Goal: Information Seeking & Learning: Learn about a topic

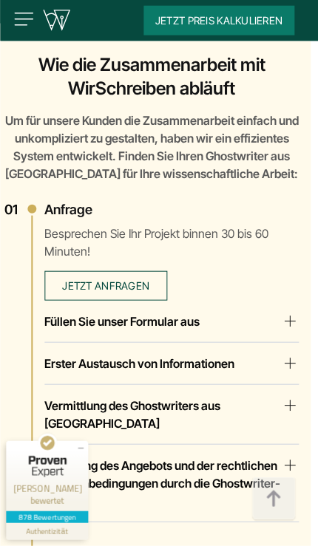
scroll to position [2911, 7]
click at [289, 313] on summary "Füllen Sie unser Formular aus" at bounding box center [171, 322] width 254 height 18
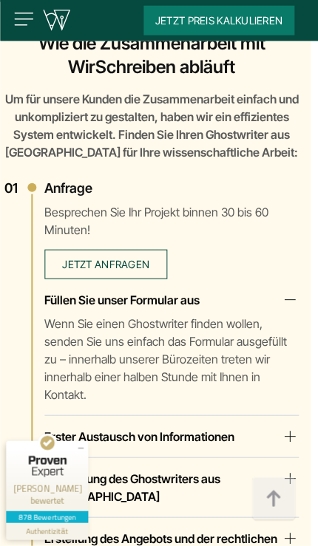
scroll to position [2933, 7]
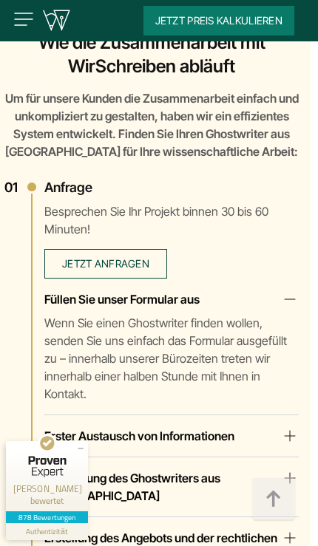
click at [287, 427] on summary "Erster Austausch von Informationen" at bounding box center [171, 436] width 254 height 18
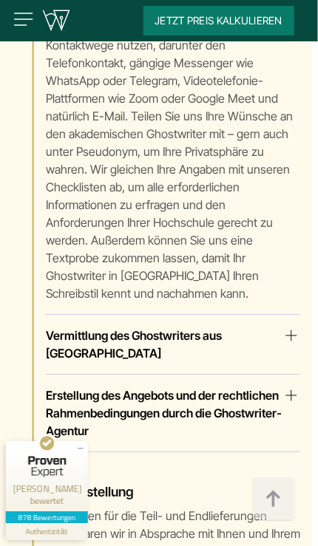
scroll to position [3401, 7]
click at [286, 327] on summary "Vermittlung des Ghostwriters aus [GEOGRAPHIC_DATA]" at bounding box center [172, 344] width 254 height 35
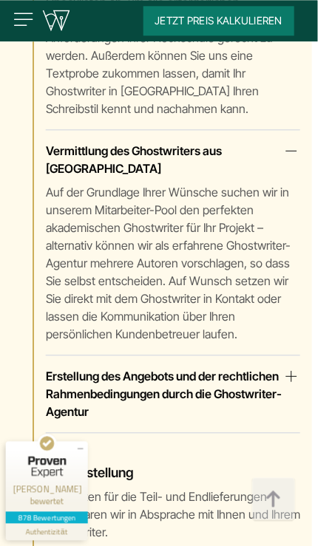
scroll to position [3586, 7]
click at [284, 367] on summary "Erstellung des Angebots und der rechtlichen Rahmenbedingungen durch die Ghostwr…" at bounding box center [172, 393] width 254 height 53
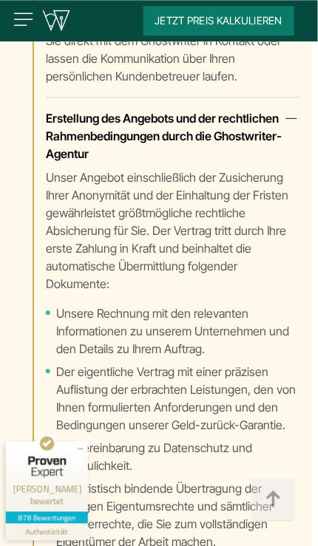
scroll to position [3844, 7]
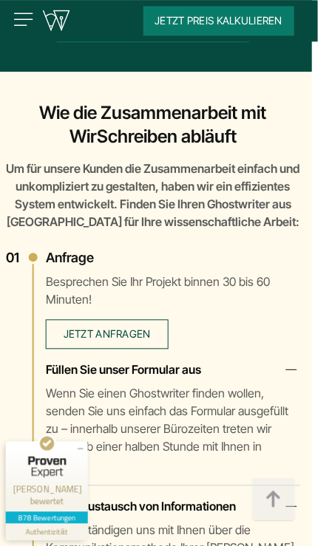
click at [86, 327] on span "Jetzt anfragen" at bounding box center [107, 333] width 87 height 13
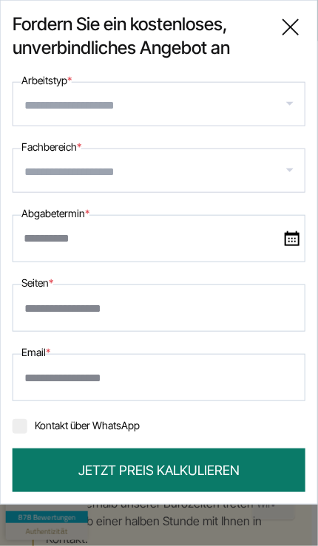
scroll to position [2789, 7]
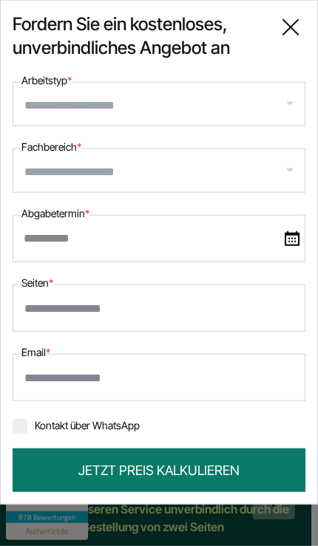
click at [48, 108] on input "Arbeitstyp *" at bounding box center [164, 106] width 280 height 24
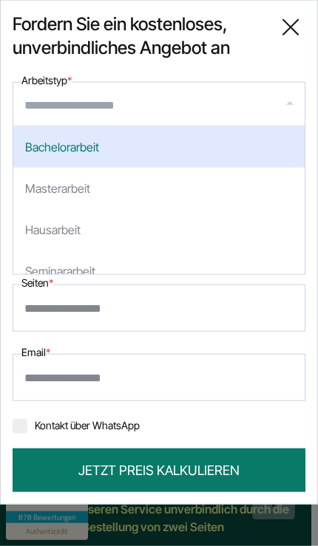
scroll to position [2267, 12]
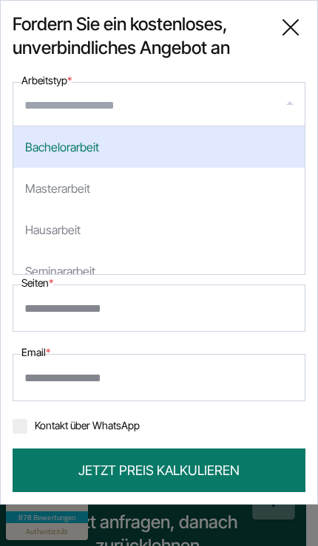
click at [52, 183] on div "Masterarbeit" at bounding box center [158, 188] width 291 height 41
select select "**"
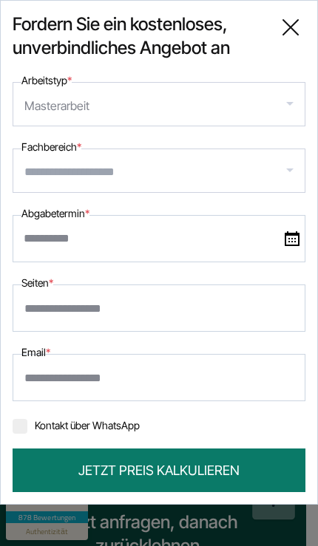
click at [67, 103] on div "Masterarbeit" at bounding box center [56, 106] width 65 height 24
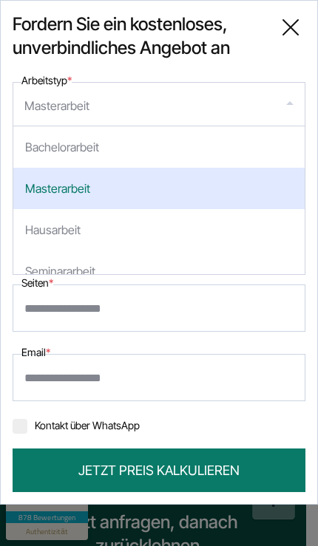
scroll to position [0, 0]
click at [58, 191] on div "Masterarbeit" at bounding box center [158, 188] width 291 height 41
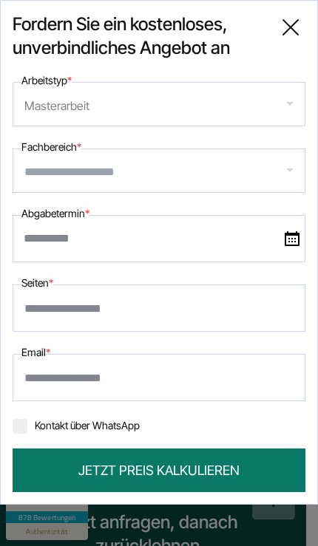
click at [52, 179] on input "Fachbereich *" at bounding box center [164, 172] width 280 height 24
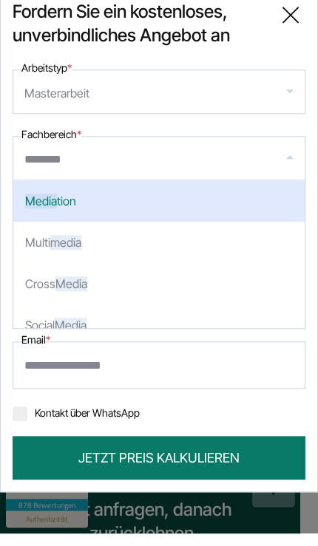
type input "*********"
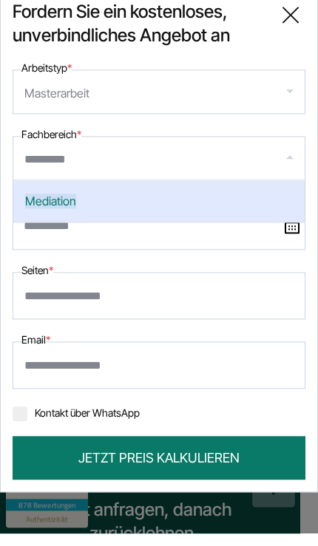
click at [49, 206] on span "Mediation" at bounding box center [50, 213] width 51 height 15
select select "***"
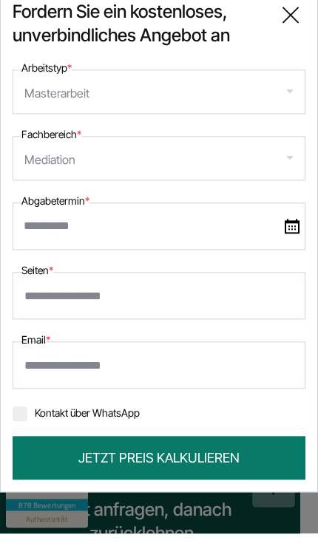
click at [44, 227] on input "text" at bounding box center [159, 238] width 293 height 47
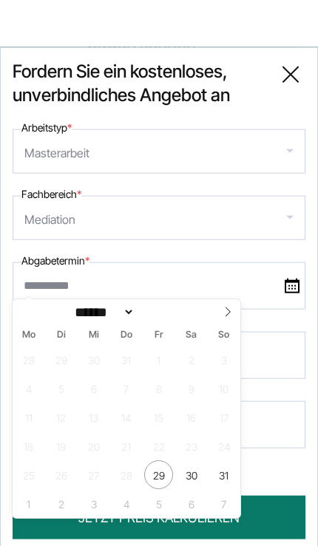
scroll to position [2232, 18]
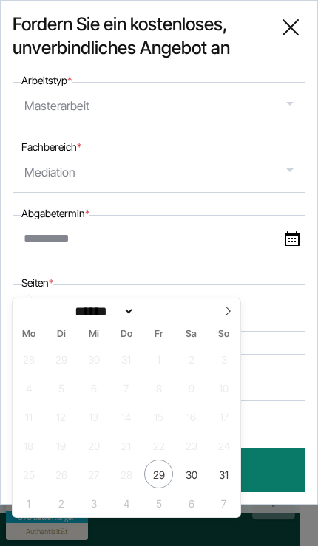
click at [231, 311] on icon at bounding box center [227, 311] width 10 height 10
select select "*"
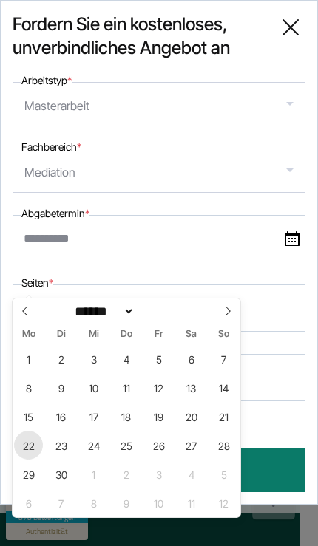
click at [30, 447] on span "22" at bounding box center [28, 445] width 29 height 29
type input "**********"
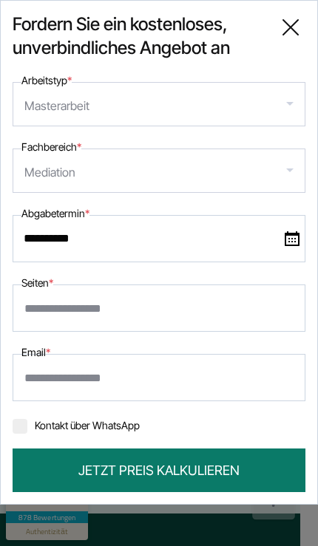
click at [52, 311] on input "Seiten *" at bounding box center [159, 308] width 293 height 47
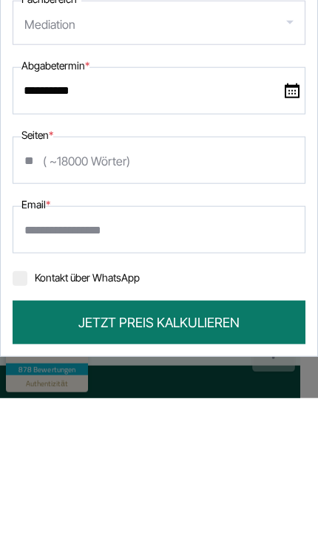
type input "**"
click at [47, 354] on input "Email *" at bounding box center [159, 377] width 293 height 47
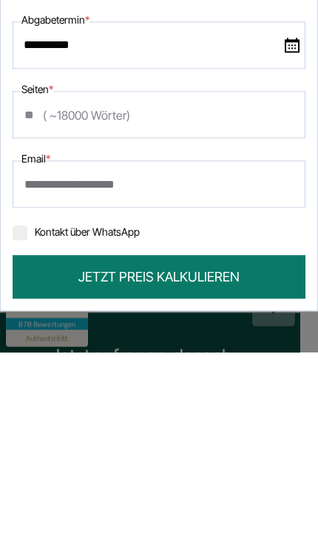
type input "**********"
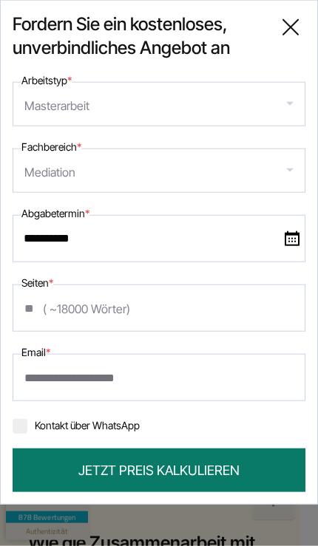
click at [24, 428] on div at bounding box center [20, 426] width 15 height 15
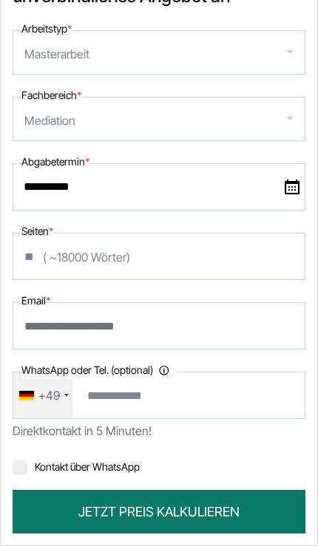
scroll to position [52, 0]
click at [61, 403] on div "+49" at bounding box center [43, 395] width 60 height 46
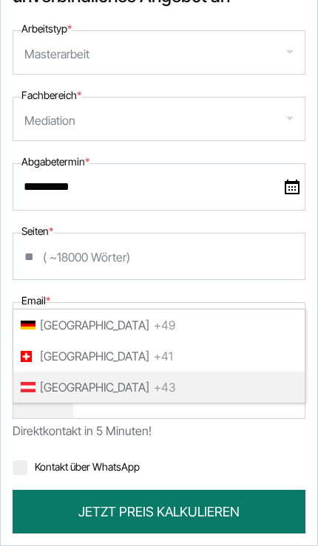
click at [71, 386] on span "[GEOGRAPHIC_DATA]" at bounding box center [94, 387] width 109 height 24
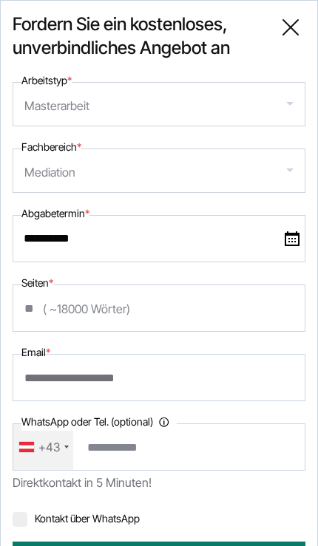
scroll to position [0, 0]
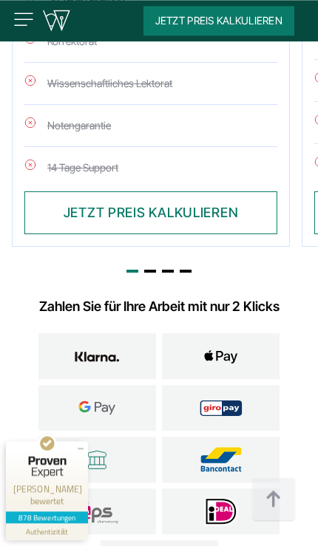
scroll to position [5105, 0]
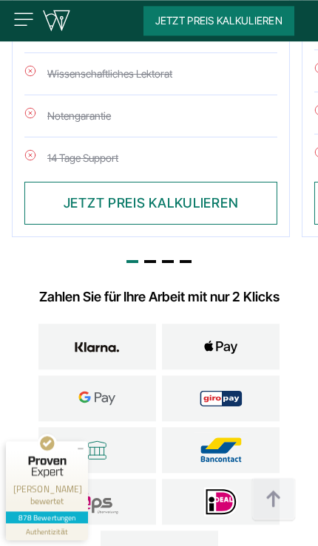
click at [20, 10] on img at bounding box center [24, 19] width 24 height 24
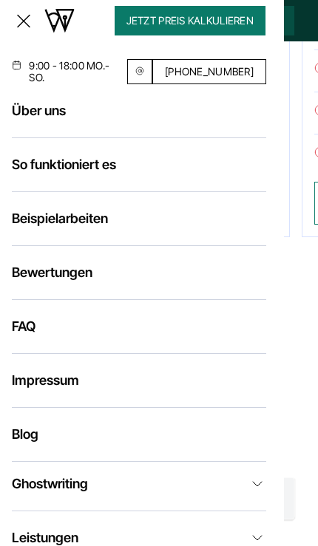
click at [31, 309] on ul "Über uns So funktioniert es Beispielarbeiten Bewertungen FAQ Impressum Blog" at bounding box center [142, 287] width 284 height 370
click at [27, 331] on link "FAQ" at bounding box center [24, 327] width 24 height 16
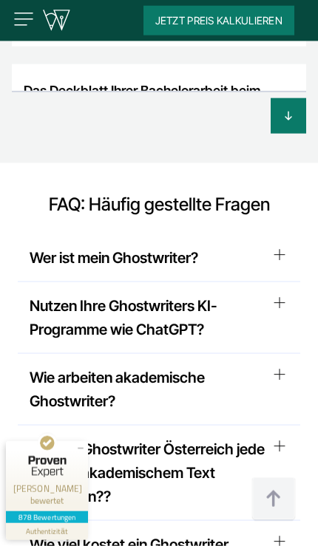
scroll to position [13255, 0]
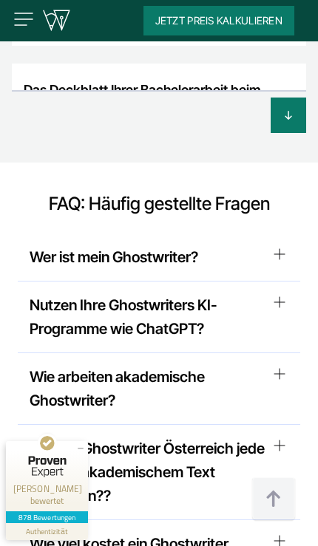
click at [277, 293] on summary "Nutzen Ihre Ghostwriters KI-Programme wie ChatGPT?" at bounding box center [159, 316] width 259 height 47
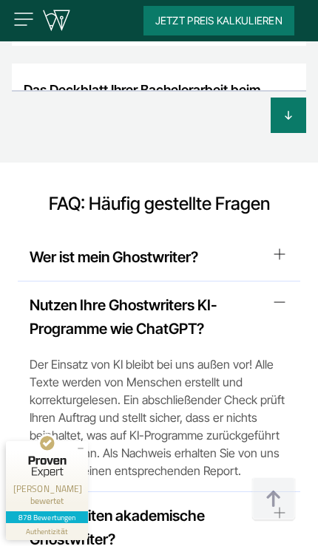
click at [280, 293] on summary "Nutzen Ihre Ghostwriters KI-Programme wie ChatGPT?" at bounding box center [159, 316] width 259 height 47
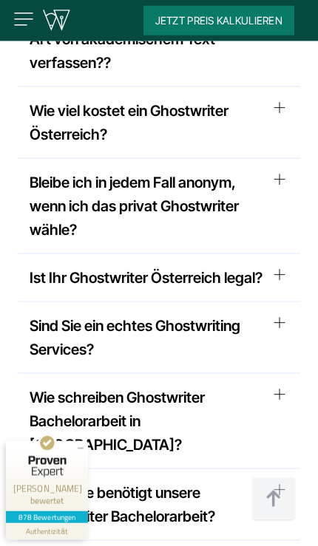
scroll to position [13656, 0]
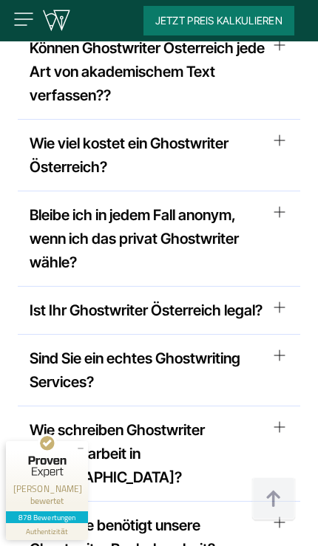
click at [285, 347] on summary "Sind Sie ein echtes Ghostwriting Services?" at bounding box center [159, 370] width 259 height 47
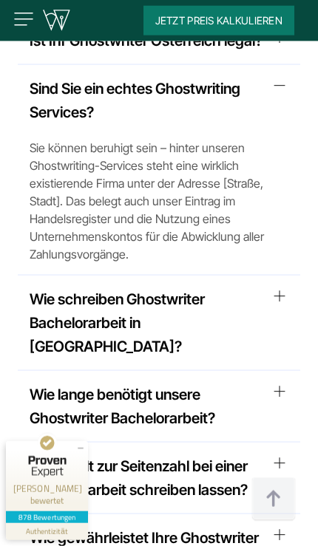
scroll to position [13943, 0]
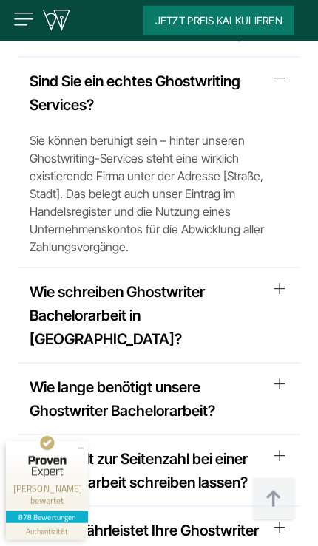
click at [281, 375] on summary "Wie lange benötigt unsere Ghostwriter Bachelorarbeit?" at bounding box center [159, 398] width 259 height 47
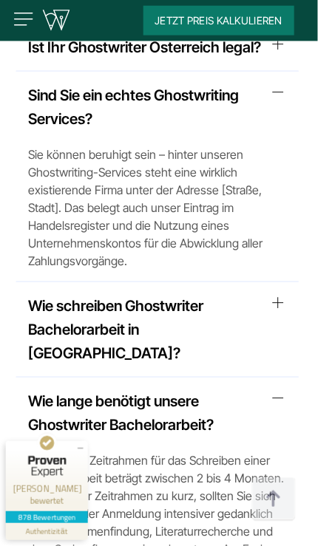
scroll to position [13918, 2]
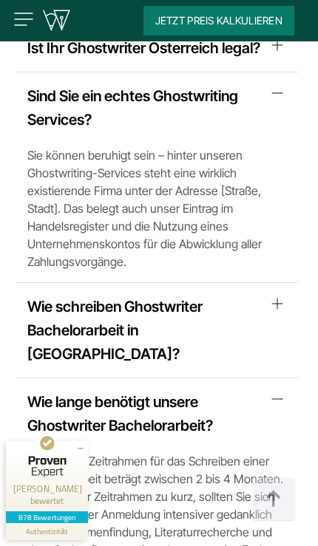
click at [280, 390] on summary "Wie lange benötigt unsere Ghostwriter Bachelorarbeit?" at bounding box center [156, 413] width 259 height 47
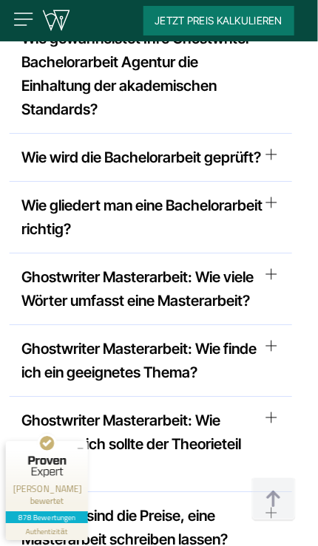
scroll to position [14425, 9]
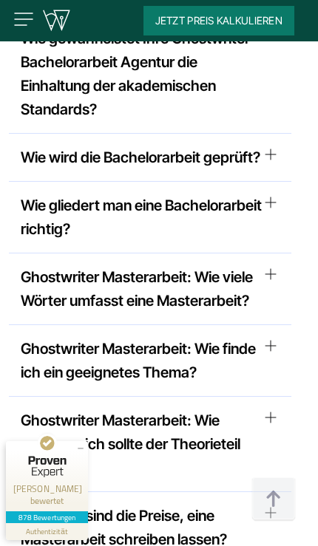
click at [265, 409] on summary "Ghostwriter Masterarbeit: Wie umfangreich sollte der Theorieteil sein?" at bounding box center [150, 444] width 259 height 71
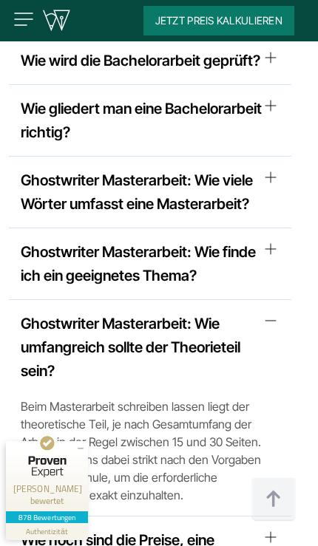
scroll to position [14524, 9]
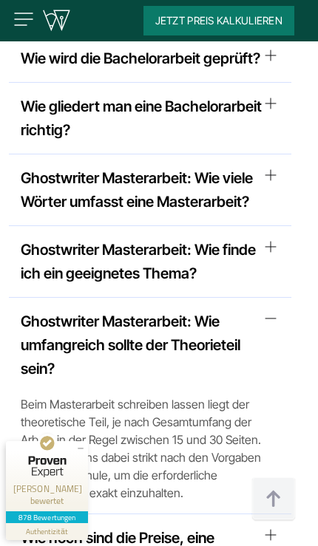
click at [276, 310] on summary "Ghostwriter Masterarbeit: Wie umfangreich sollte der Theorieteil sein?" at bounding box center [150, 345] width 259 height 71
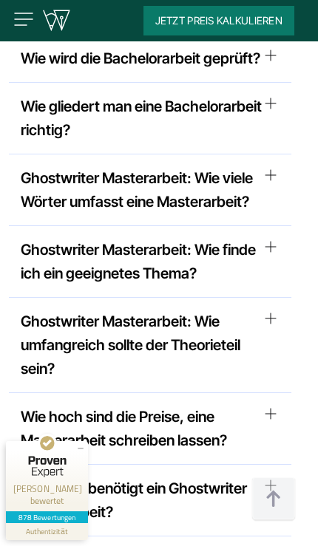
click at [269, 405] on summary "Wie hoch sind die Preise, eine Masterarbeit schreiben lassen?" at bounding box center [150, 428] width 259 height 47
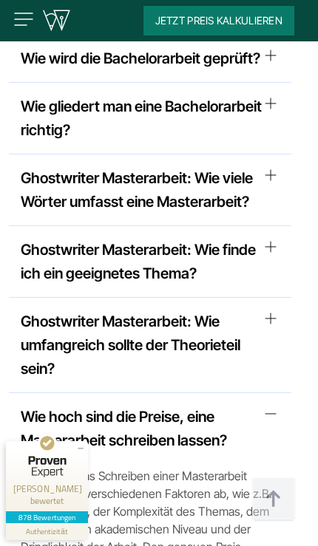
click at [267, 405] on summary "Wie hoch sind die Preise, eine Masterarbeit schreiben lassen?" at bounding box center [150, 428] width 259 height 47
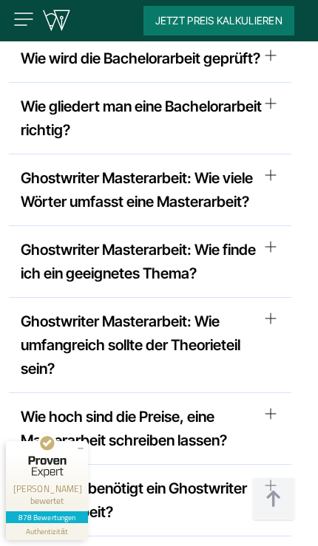
click at [265, 477] on summary "Wie lange benötigt ein Ghostwriter Masterarbeit?" at bounding box center [150, 500] width 259 height 47
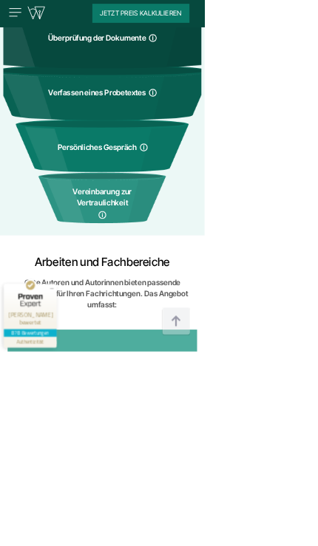
scroll to position [7105, 0]
